Goal: Task Accomplishment & Management: Use online tool/utility

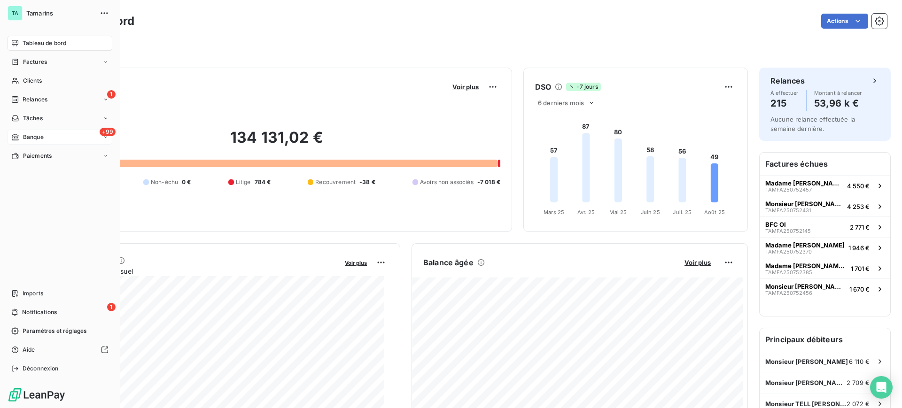
click at [34, 134] on span "Banque" at bounding box center [33, 137] width 21 height 8
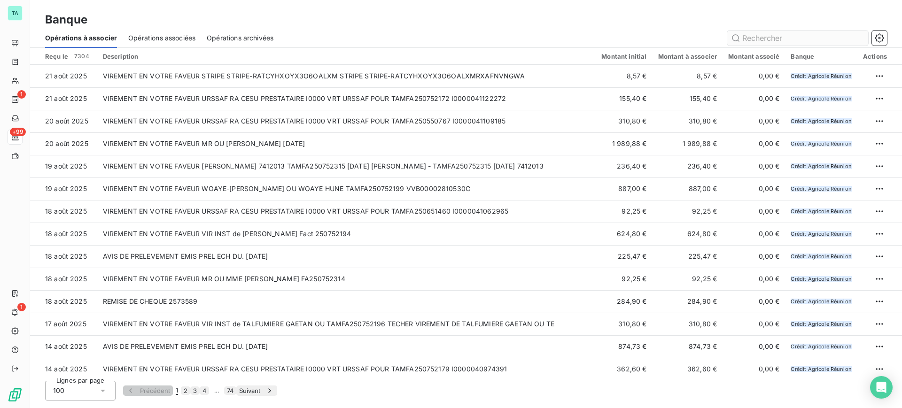
click at [757, 39] on input "text" at bounding box center [797, 38] width 141 height 15
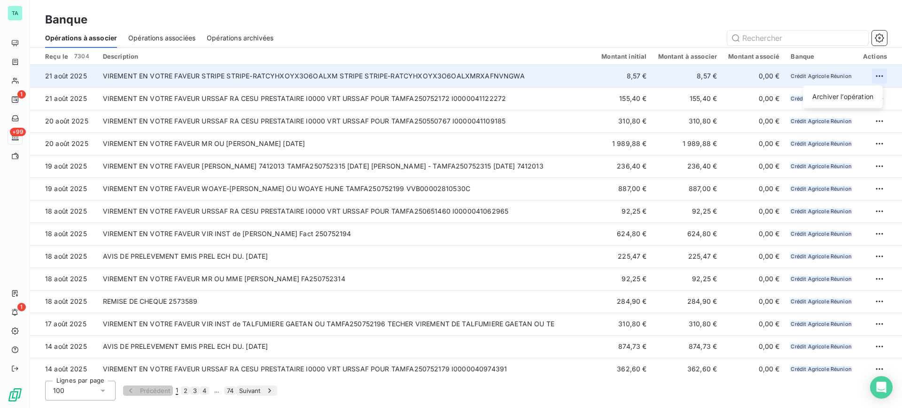
click at [871, 76] on html "TA 1 +99 1 Banque Opérations à associer Opérations associées Opérations archivé…" at bounding box center [451, 204] width 902 height 408
click at [820, 97] on div "Archiver l’opération" at bounding box center [842, 96] width 72 height 15
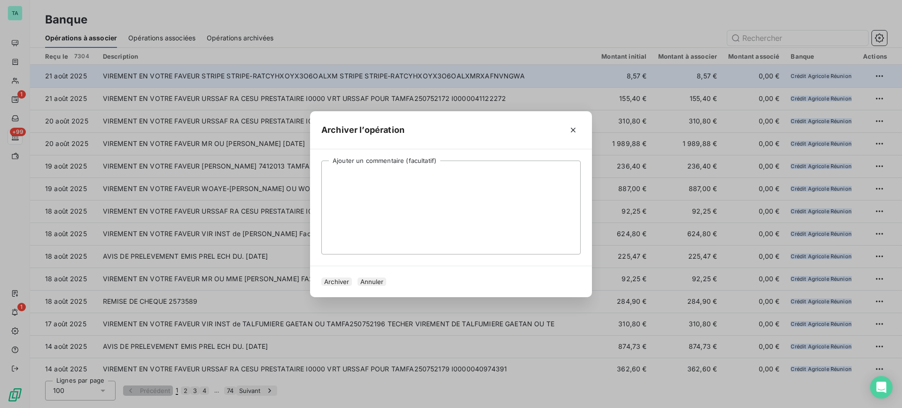
click at [343, 285] on button "Archiver" at bounding box center [336, 282] width 31 height 8
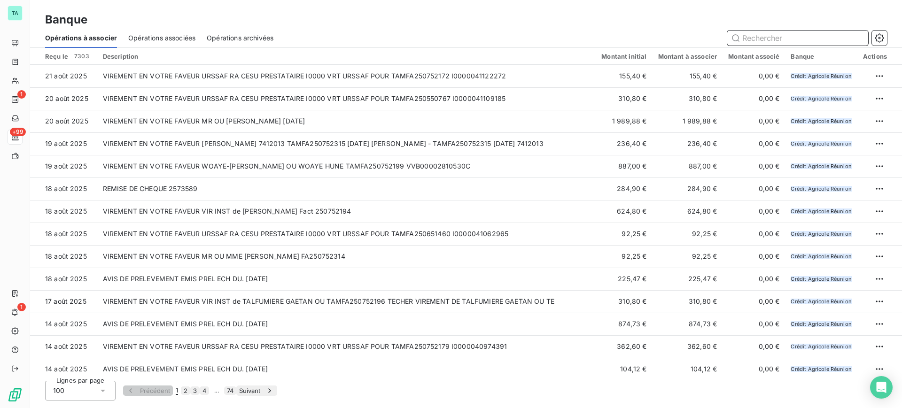
click at [830, 35] on input "text" at bounding box center [797, 38] width 141 height 15
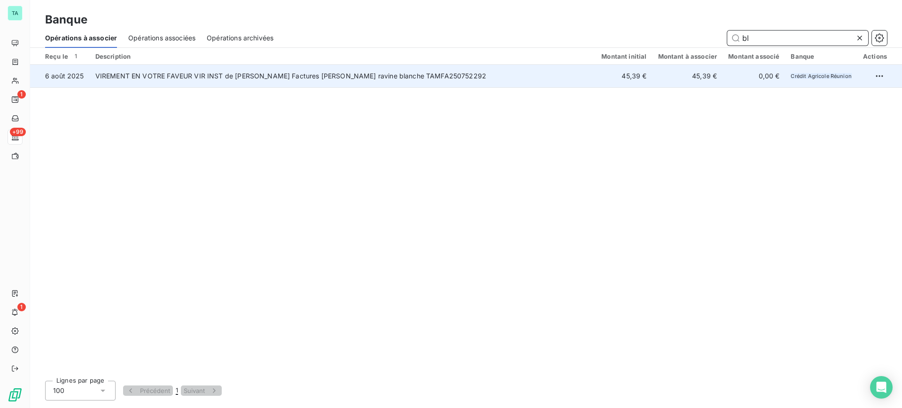
type input "b"
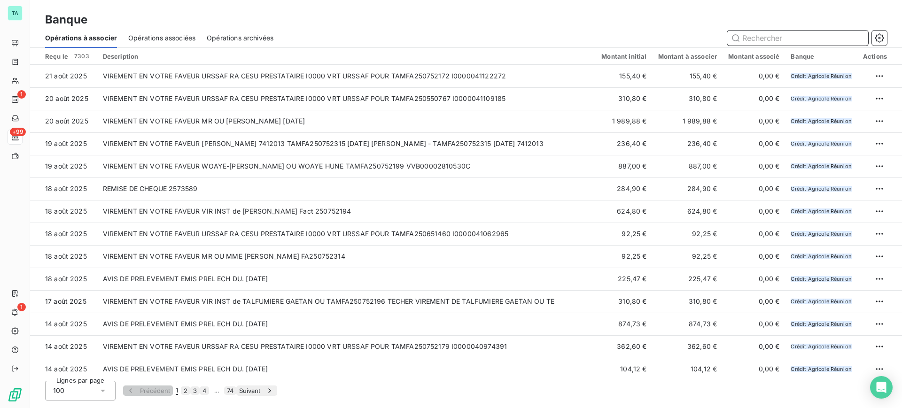
click at [228, 39] on span "Opérations archivées" at bounding box center [240, 37] width 67 height 9
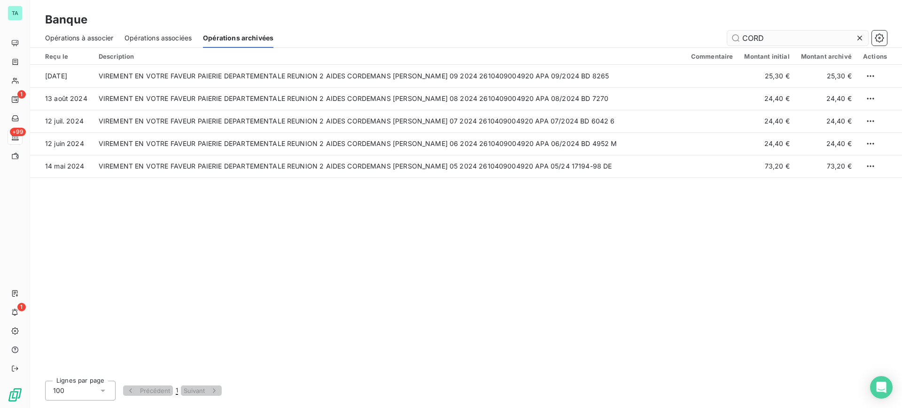
drag, startPoint x: 765, startPoint y: 36, endPoint x: 743, endPoint y: 37, distance: 22.6
click at [743, 37] on input "CORD" at bounding box center [797, 38] width 141 height 15
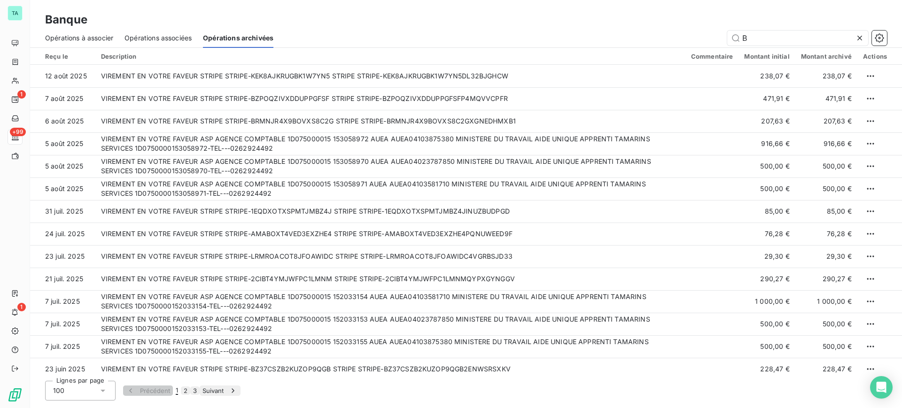
type input "B"
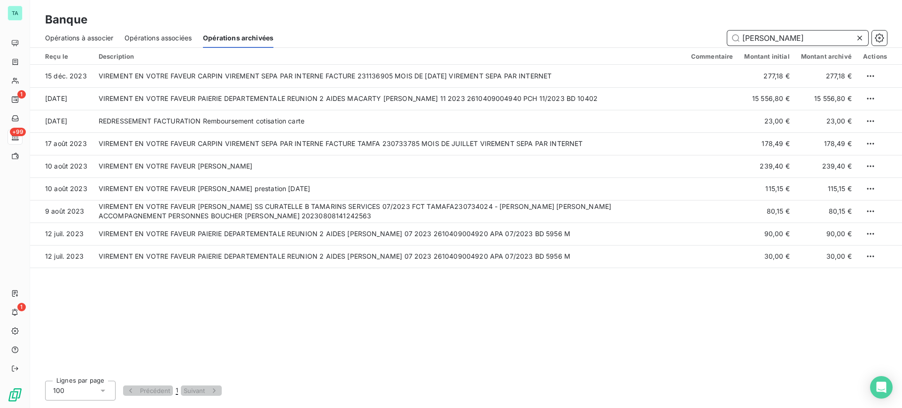
type input "carlo"
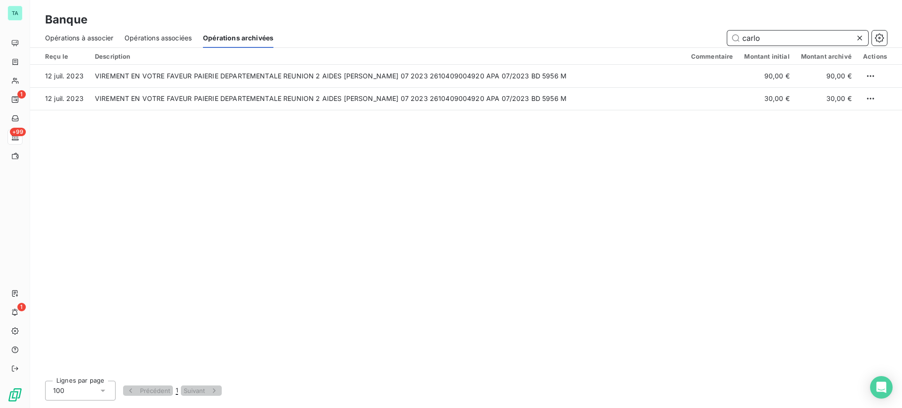
click at [95, 39] on span "Opérations à associer" at bounding box center [79, 37] width 68 height 9
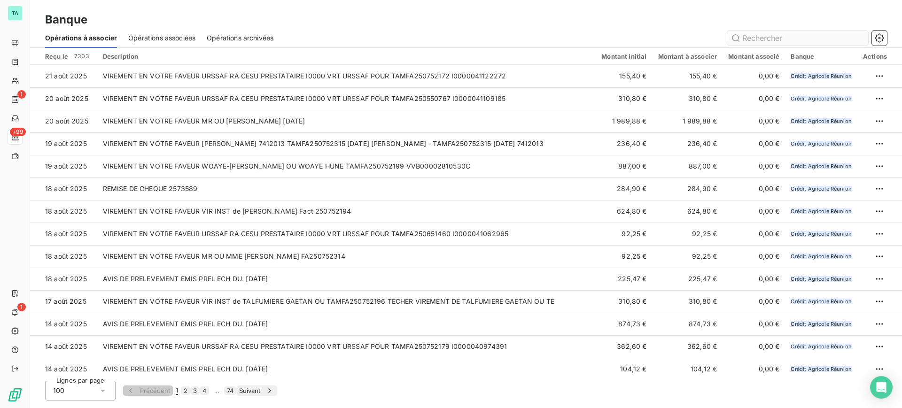
click at [803, 39] on input "text" at bounding box center [797, 38] width 141 height 15
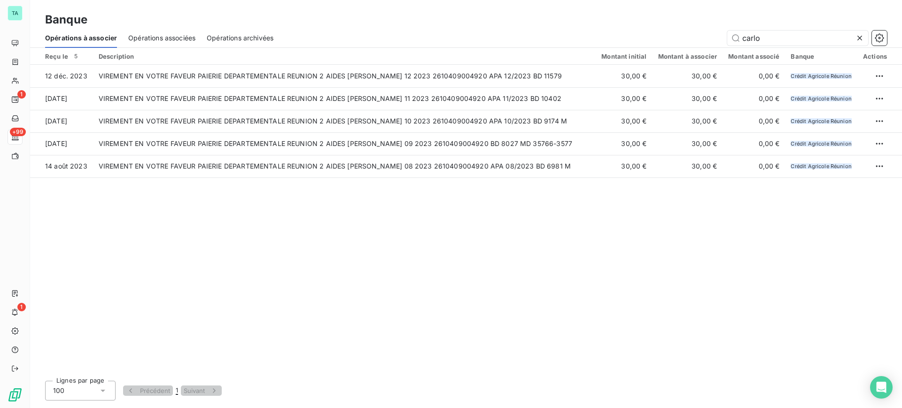
type input "carlo"
click at [177, 40] on span "Opérations associées" at bounding box center [161, 37] width 67 height 9
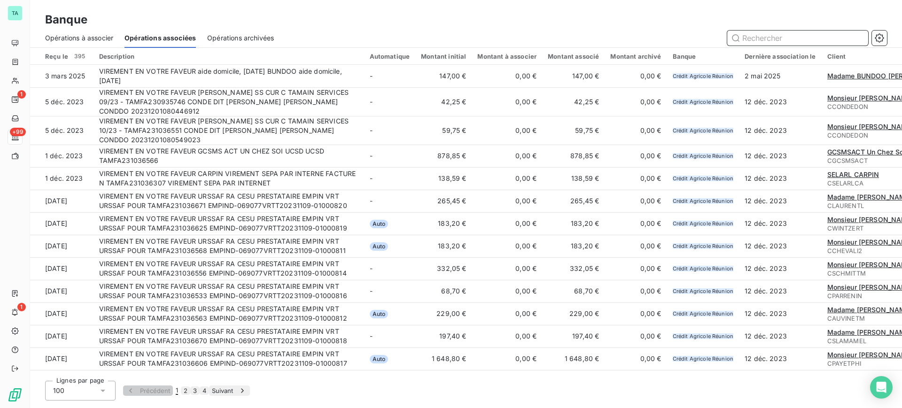
click at [89, 39] on span "Opérations à associer" at bounding box center [79, 37] width 68 height 9
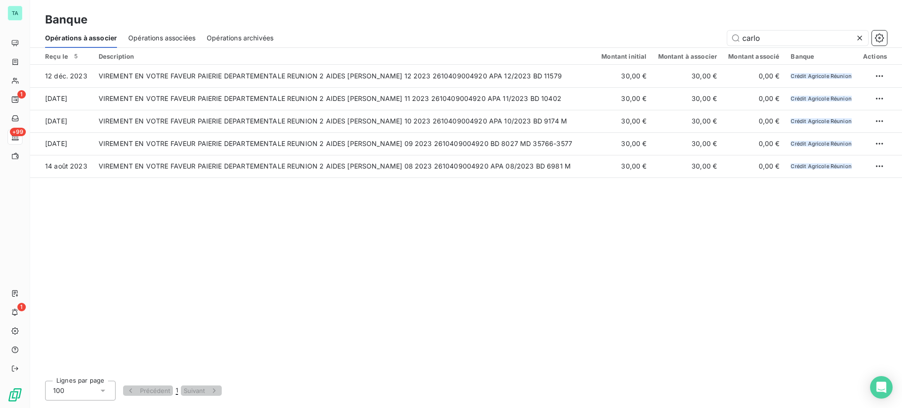
drag, startPoint x: 765, startPoint y: 38, endPoint x: 714, endPoint y: 34, distance: 51.4
click at [714, 34] on div "carlo" at bounding box center [586, 38] width 602 height 15
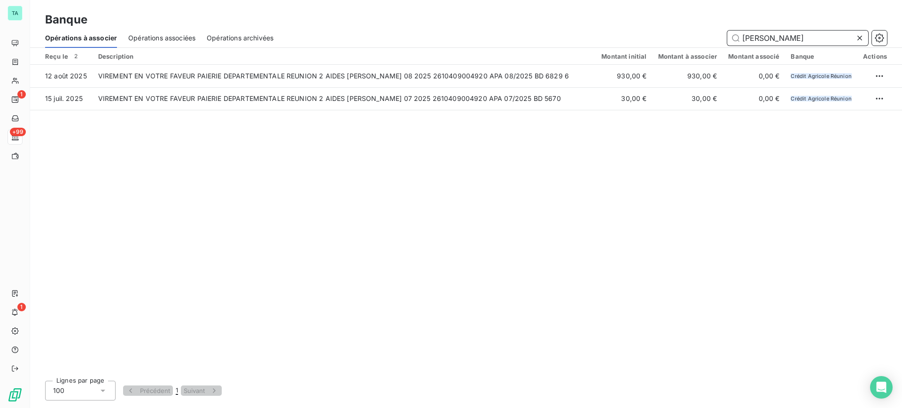
drag, startPoint x: 814, startPoint y: 37, endPoint x: 741, endPoint y: 40, distance: 72.9
click at [741, 40] on input "[PERSON_NAME]" at bounding box center [797, 38] width 141 height 15
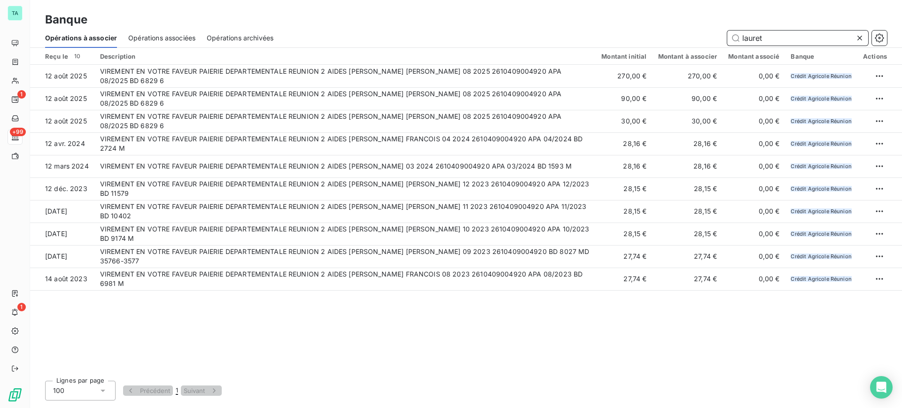
type input "lauret n"
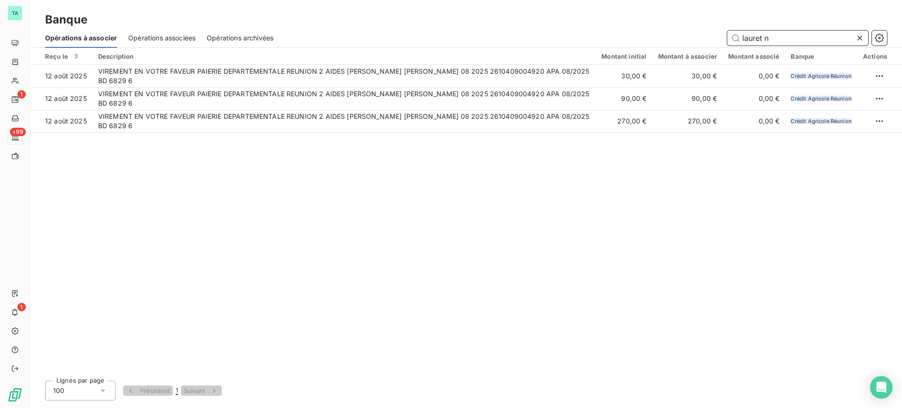
click at [234, 36] on span "Opérations archivées" at bounding box center [240, 37] width 67 height 9
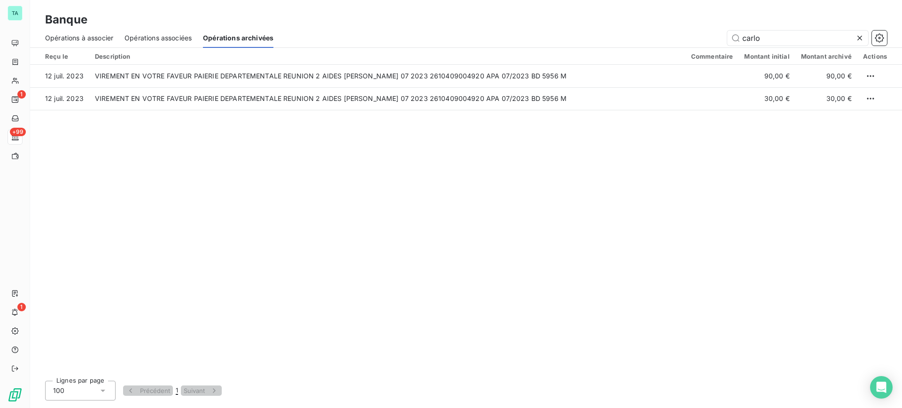
drag, startPoint x: 817, startPoint y: 39, endPoint x: 671, endPoint y: 13, distance: 148.2
click at [671, 13] on div "Banque Opérations à associer Opérations associées Opérations archivées carlo" at bounding box center [466, 24] width 872 height 48
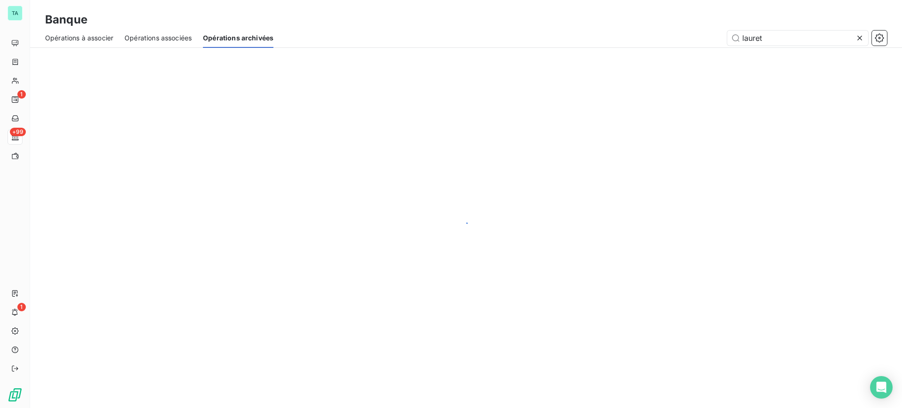
type input "lauret n"
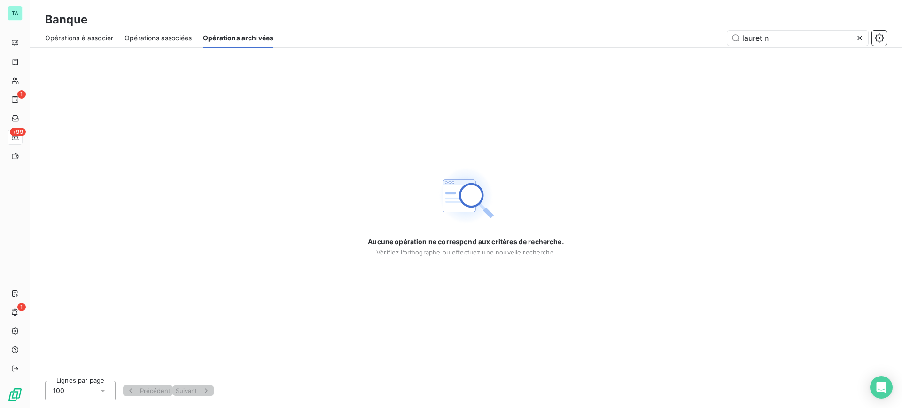
click at [112, 39] on span "Opérations à associer" at bounding box center [79, 37] width 68 height 9
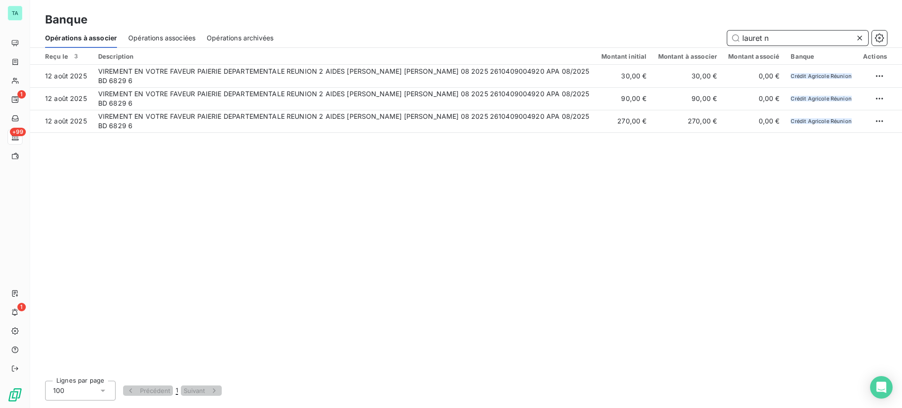
drag, startPoint x: 787, startPoint y: 38, endPoint x: 726, endPoint y: 34, distance: 60.7
click at [726, 34] on div "lauret n" at bounding box center [586, 38] width 602 height 15
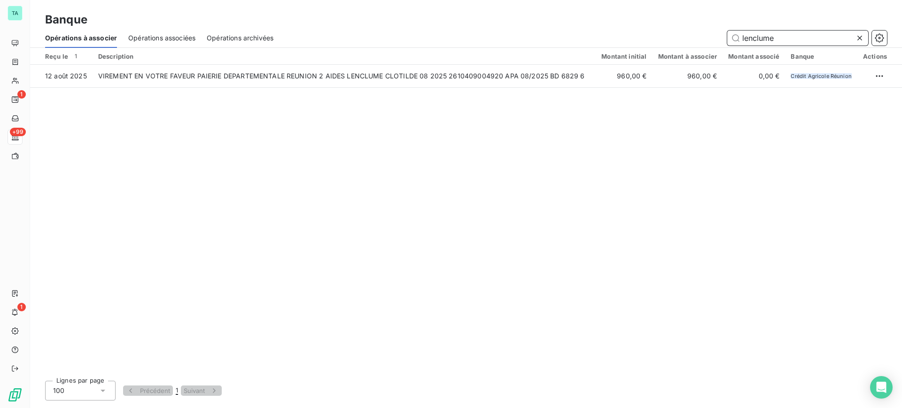
type input "lenclume"
